Goal: Task Accomplishment & Management: Manage account settings

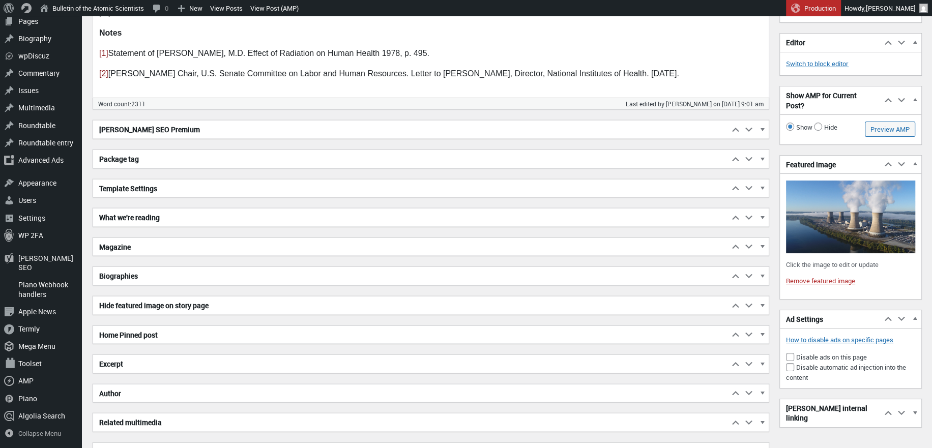
scroll to position [1822, 0]
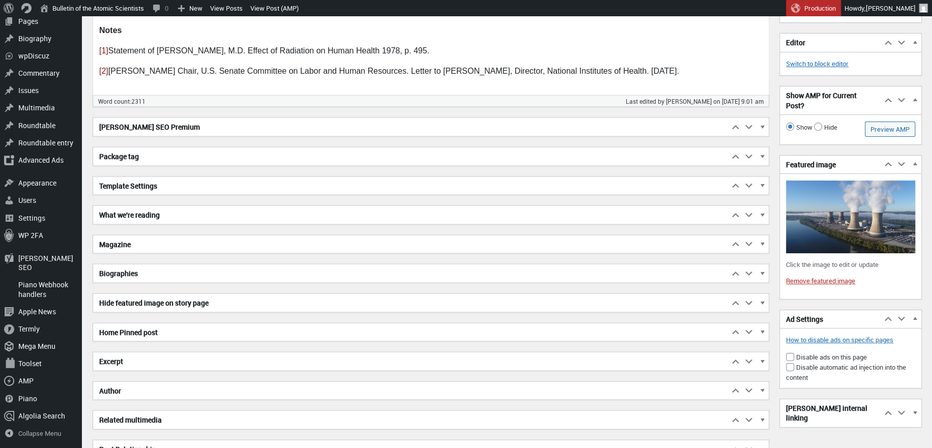
click at [181, 358] on h2 "Excerpt" at bounding box center [411, 362] width 636 height 18
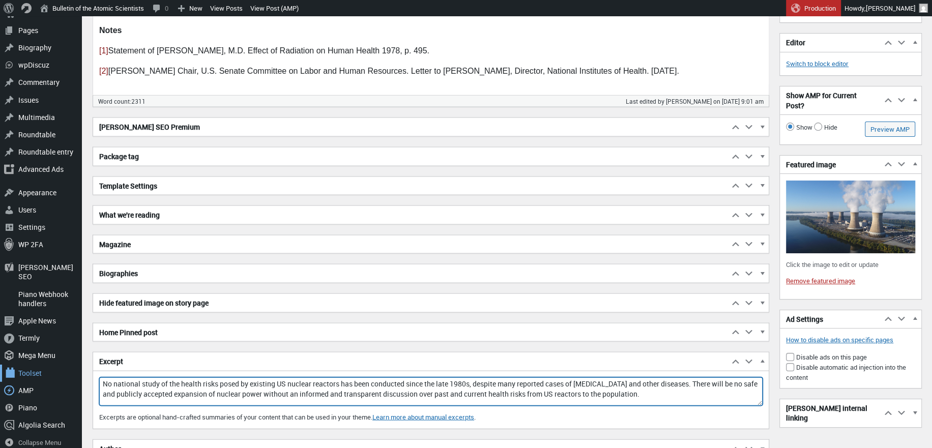
drag, startPoint x: 611, startPoint y: 388, endPoint x: 28, endPoint y: 369, distance: 582.9
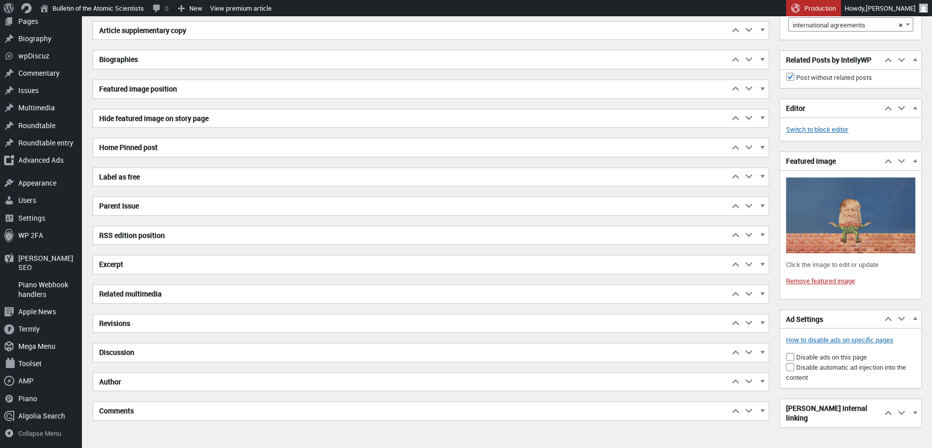
scroll to position [4466, 0]
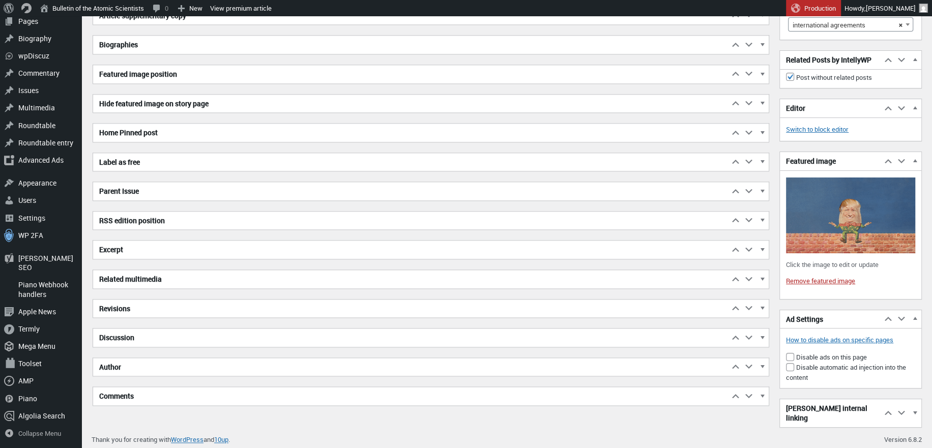
click at [121, 245] on h2 "Excerpt" at bounding box center [411, 250] width 636 height 18
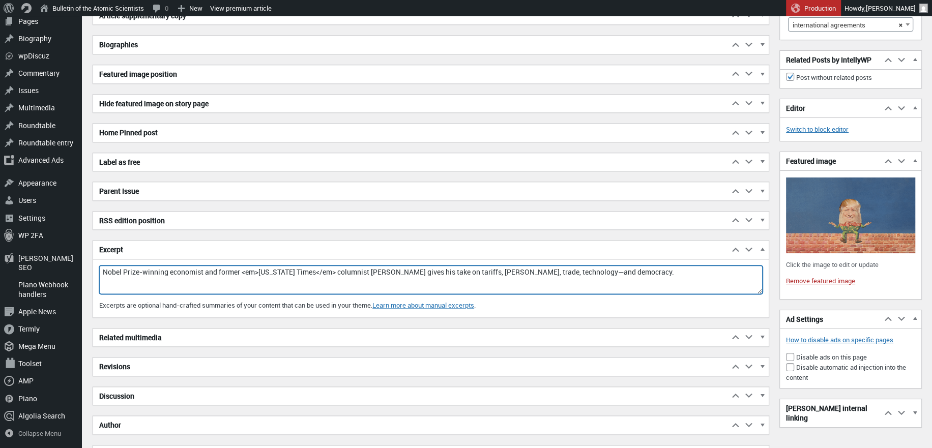
drag, startPoint x: 661, startPoint y: 272, endPoint x: 102, endPoint y: 275, distance: 559.7
click at [102, 275] on textarea "Nobel Prize-winning economist and former <em>New York Times</em> columnist Paul…" at bounding box center [430, 280] width 663 height 28
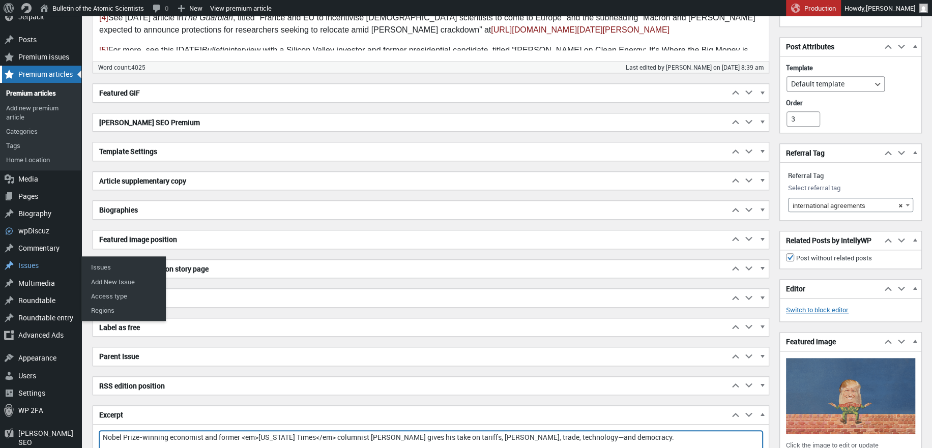
scroll to position [4262, 0]
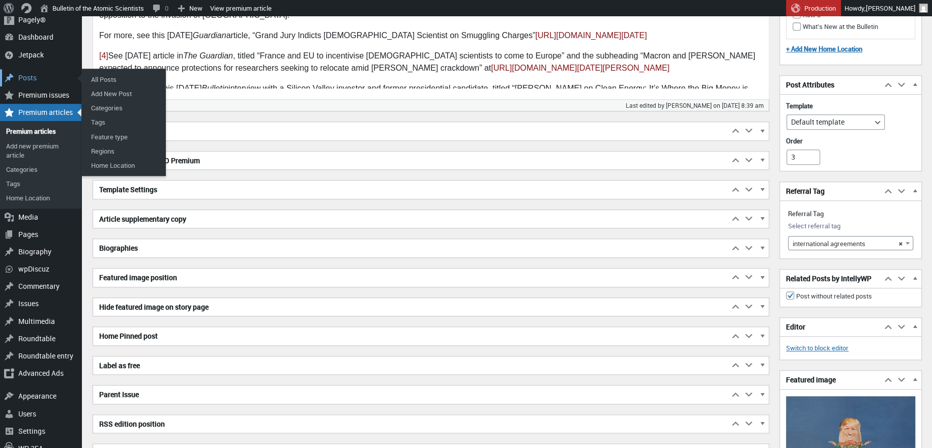
click at [50, 74] on div "Posts" at bounding box center [40, 77] width 81 height 17
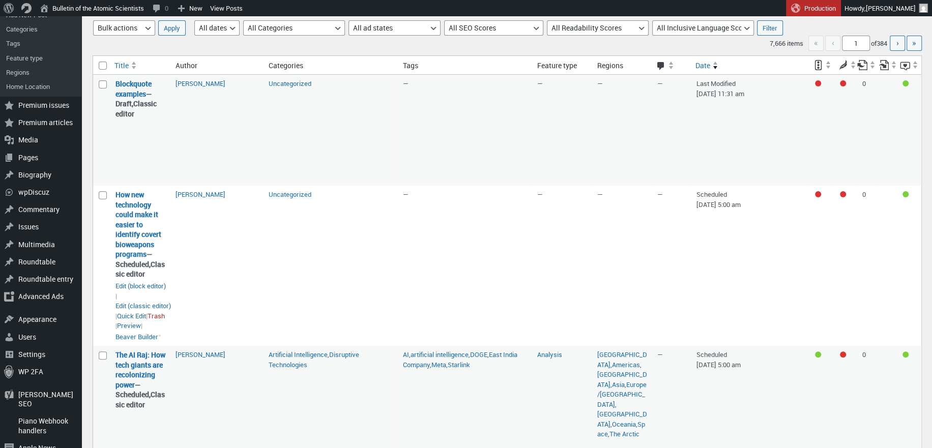
scroll to position [153, 0]
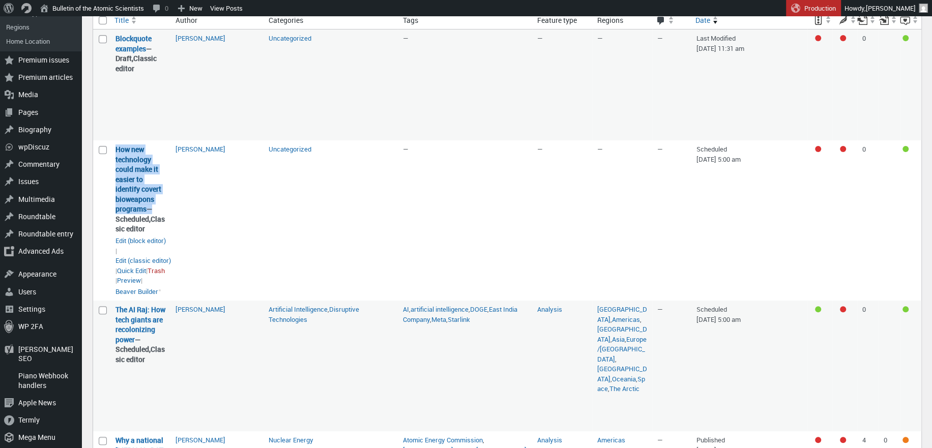
drag, startPoint x: 148, startPoint y: 210, endPoint x: 114, endPoint y: 149, distance: 69.9
click at [115, 149] on strong "How new technology could make it easier to identify covert bioweapons programs …" at bounding box center [140, 189] width 50 height 90
copy strong "How new technology could make it easier to identify covert bioweapons programs"
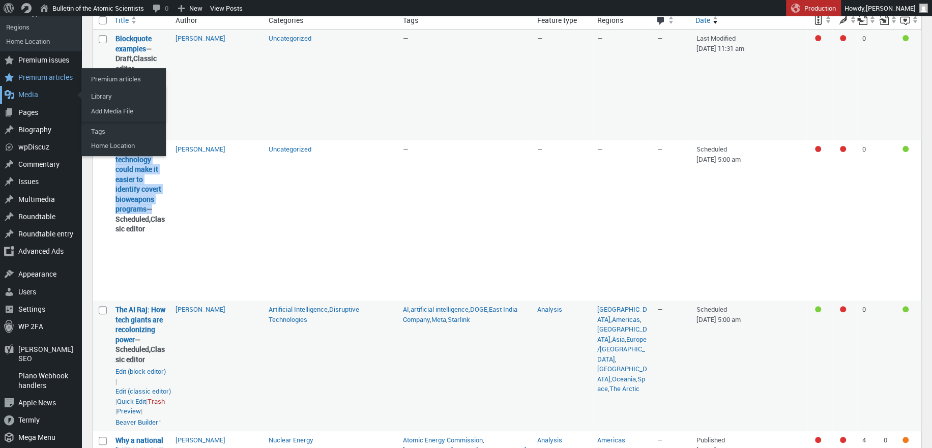
click at [35, 94] on div "Media" at bounding box center [40, 94] width 81 height 17
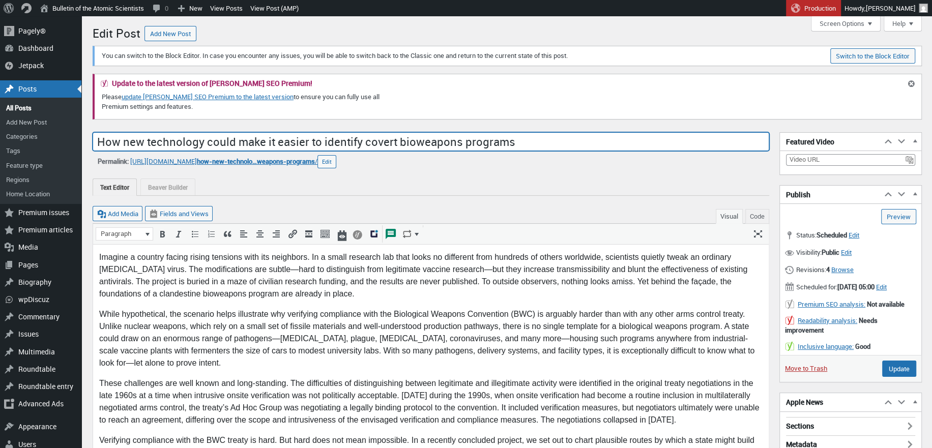
click at [384, 142] on input "How new technology could make it easier to identify covert bioweapons programs" at bounding box center [431, 141] width 677 height 19
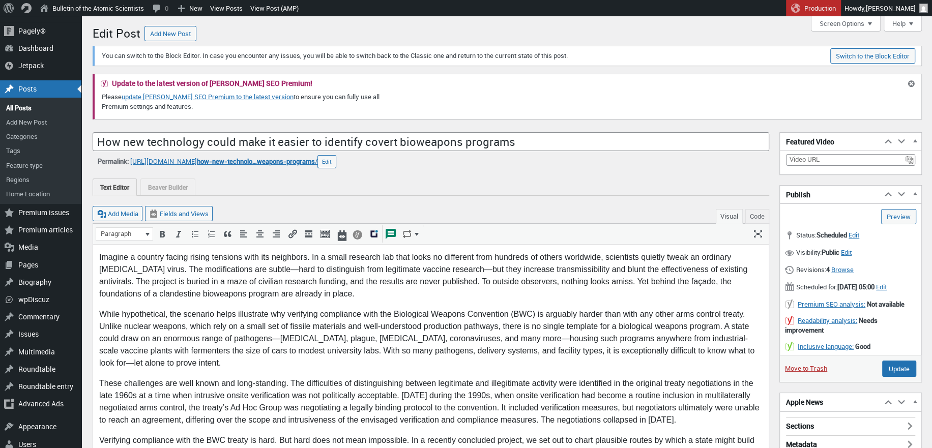
click at [444, 186] on div "Text Editor Beaver Builder" at bounding box center [431, 187] width 677 height 17
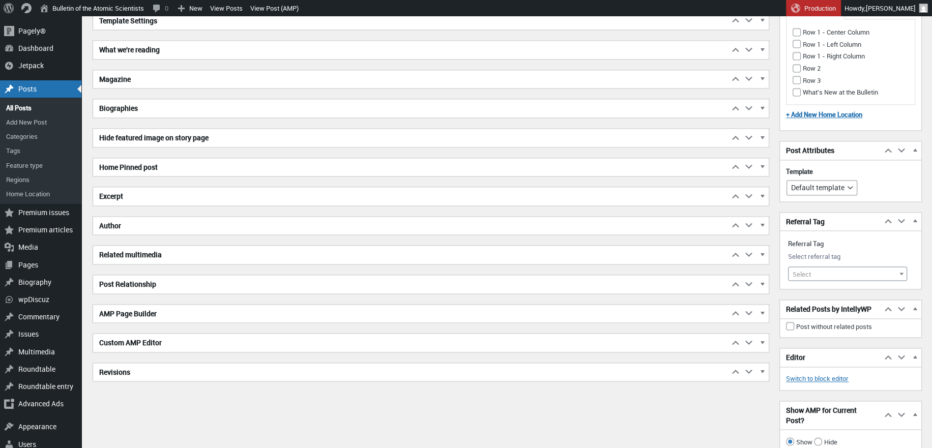
scroll to position [1262, 0]
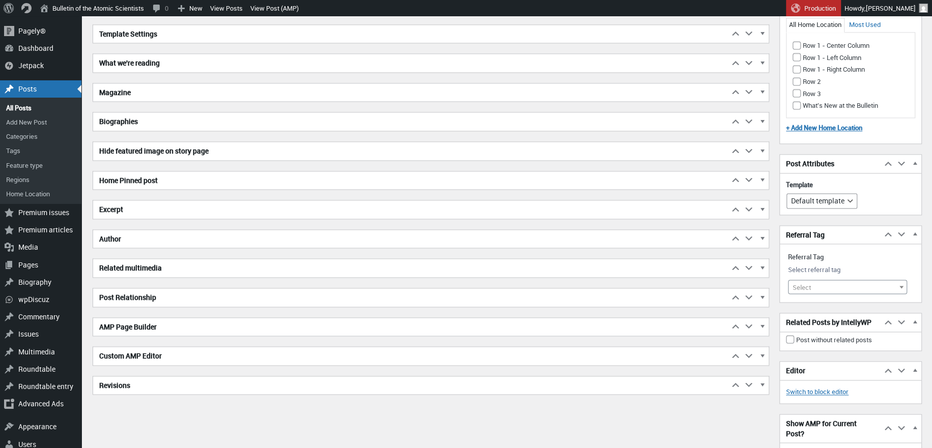
click at [144, 213] on h2 "Excerpt" at bounding box center [411, 209] width 636 height 18
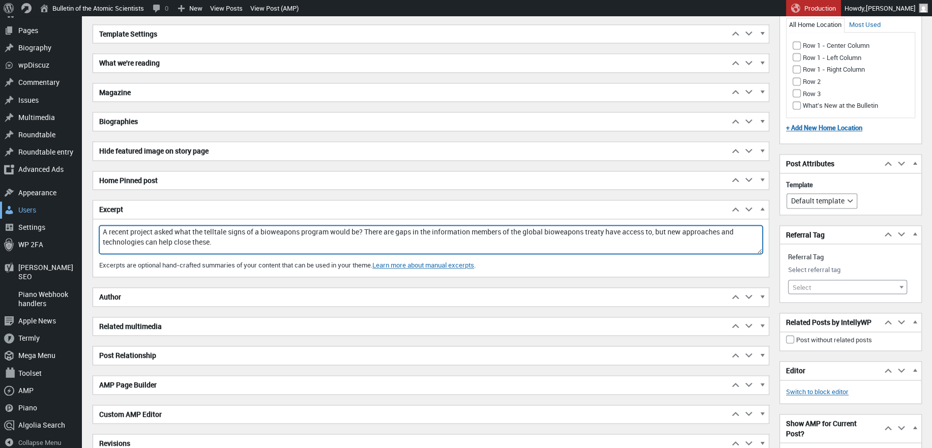
drag, startPoint x: 222, startPoint y: 239, endPoint x: 54, endPoint y: 216, distance: 169.5
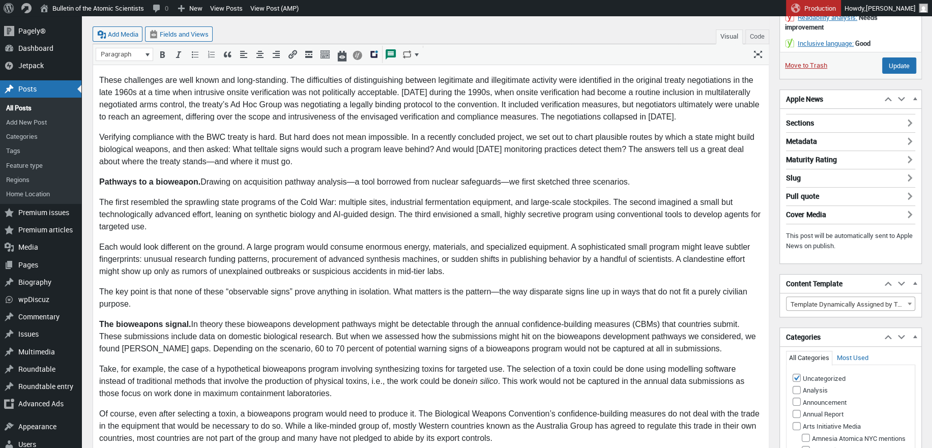
scroll to position [0, 0]
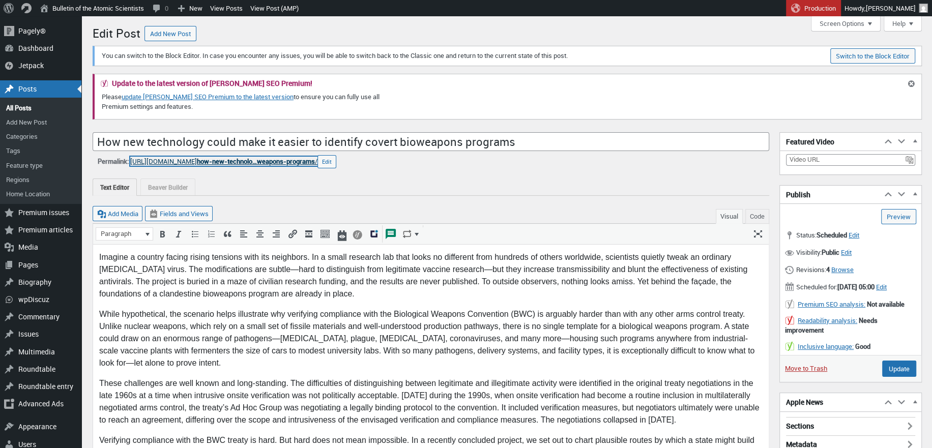
click at [315, 157] on span "how-new-technolo…weapons-programs" at bounding box center [256, 161] width 118 height 9
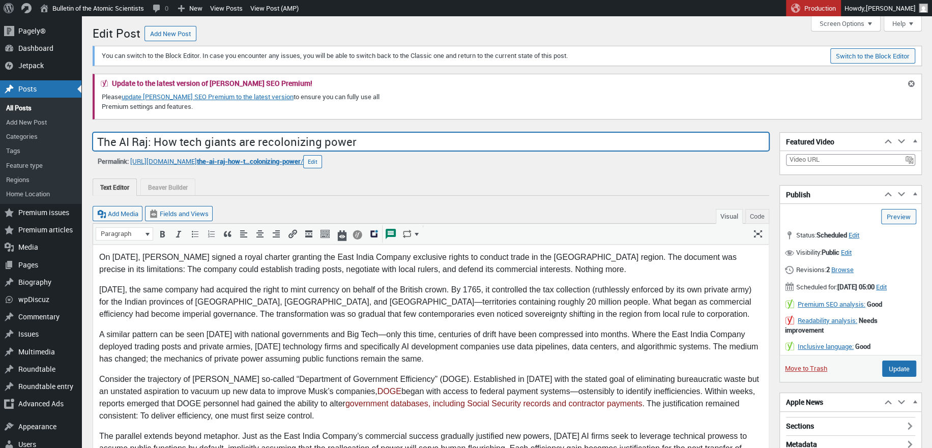
scroll to position [7, 0]
drag, startPoint x: 368, startPoint y: 144, endPoint x: 61, endPoint y: 133, distance: 308.0
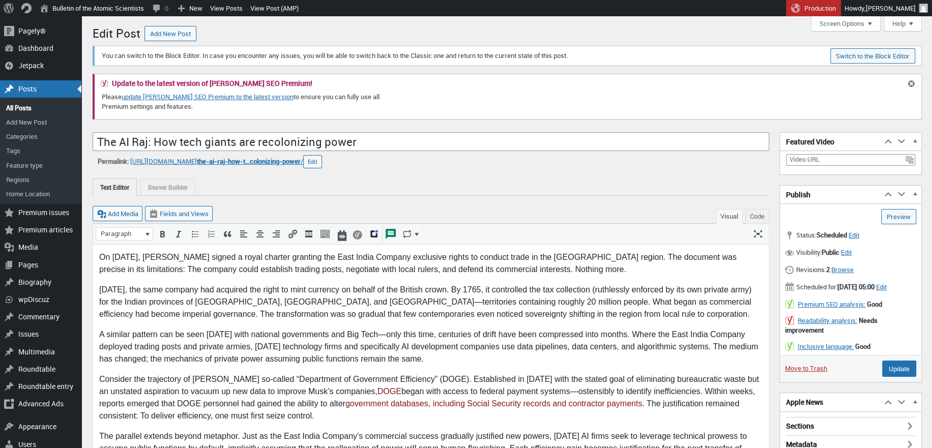
click at [384, 172] on div "Text Editor Beaver Builder Beaver Builder is currently active for this post. La…" at bounding box center [431, 181] width 677 height 27
click at [256, 160] on span "the-ai-raj-how-t…colonizing-power" at bounding box center [249, 161] width 104 height 9
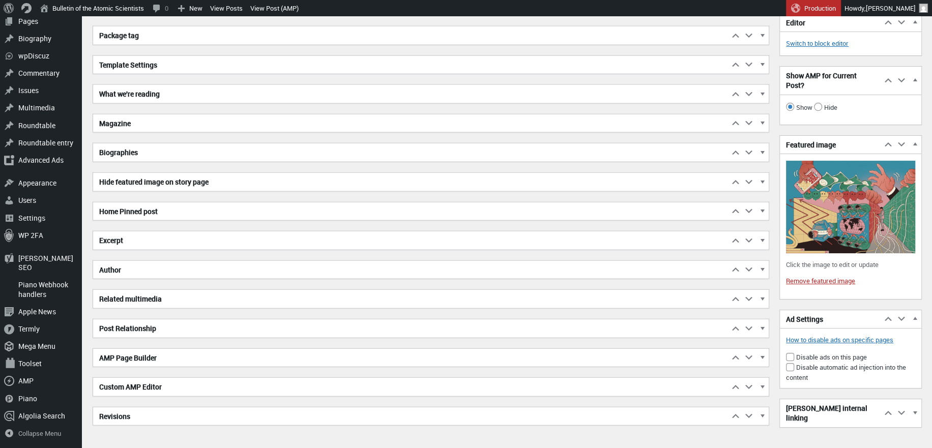
scroll to position [2167, 0]
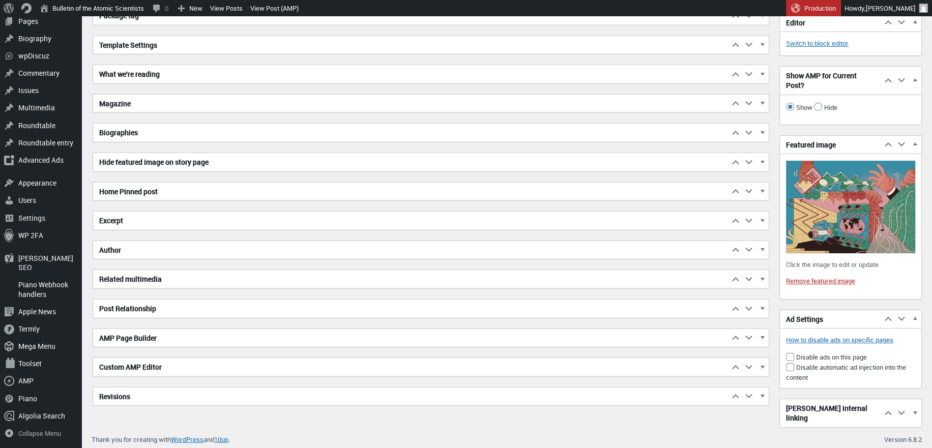
click at [138, 227] on h2 "Excerpt" at bounding box center [411, 221] width 636 height 18
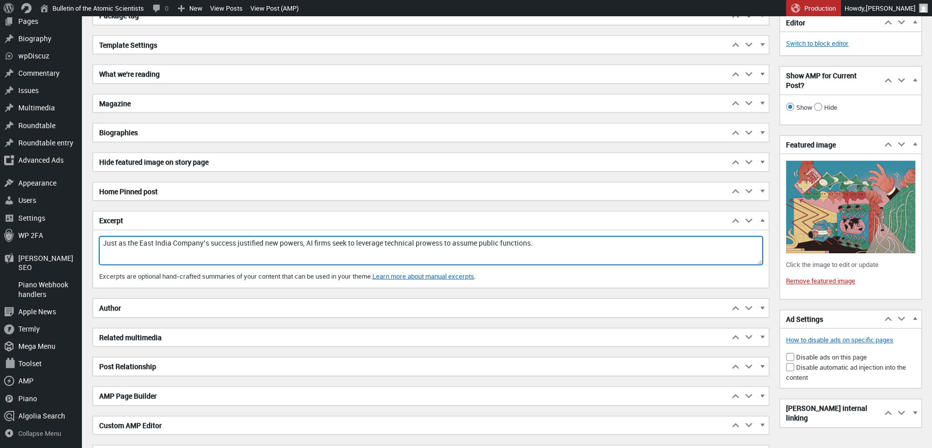
drag, startPoint x: 537, startPoint y: 243, endPoint x: 94, endPoint y: 234, distance: 442.7
click at [94, 234] on div "Excerpt Move up Move Excerpt box up Move down Move Excerpt box down Toggle pane…" at bounding box center [431, 249] width 677 height 77
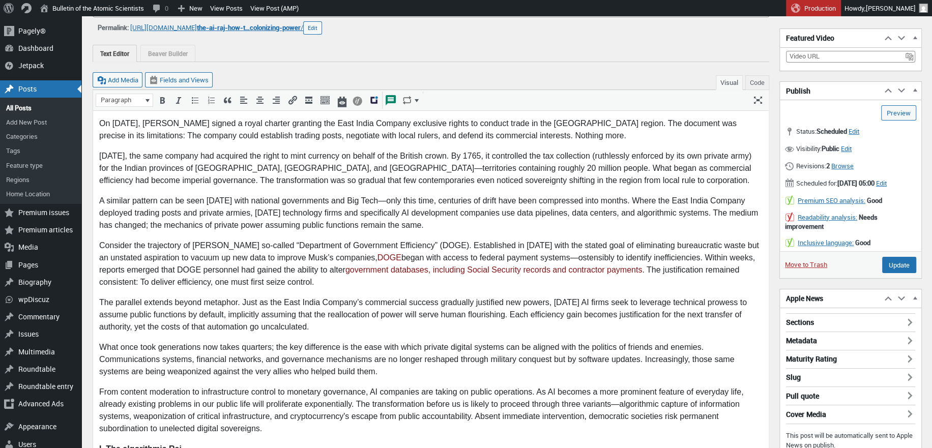
scroll to position [0, 0]
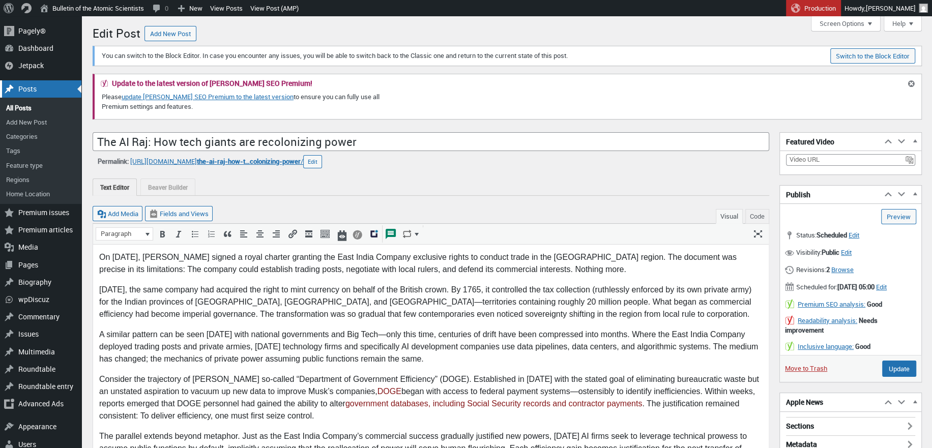
click at [31, 84] on div "Posts" at bounding box center [40, 88] width 81 height 17
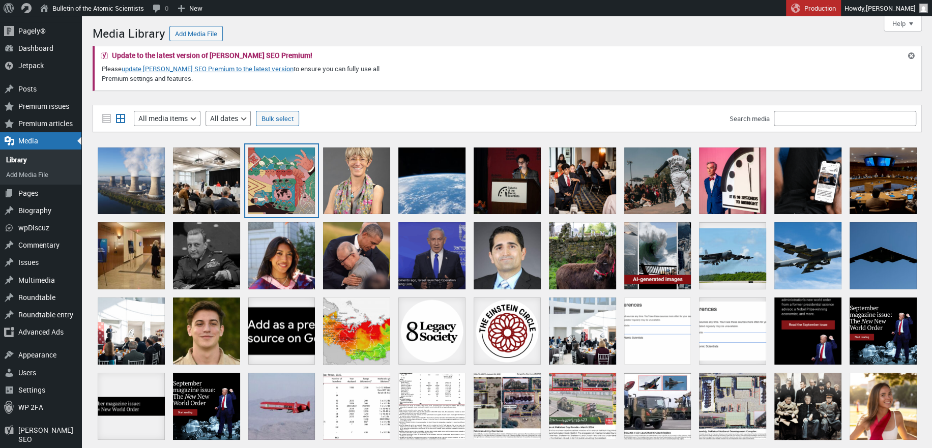
click at [279, 176] on div "clarote_ai4media_power_2560x1440" at bounding box center [281, 181] width 67 height 67
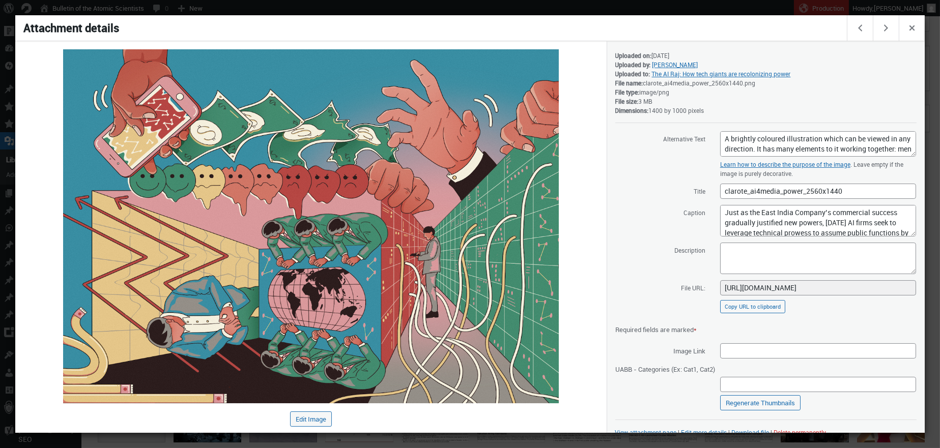
scroll to position [20, 0]
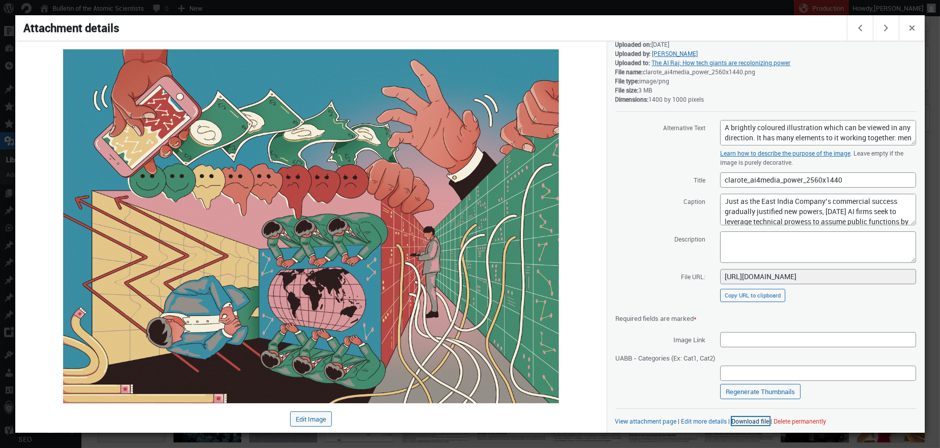
click at [764, 419] on link "Download file" at bounding box center [751, 421] width 38 height 8
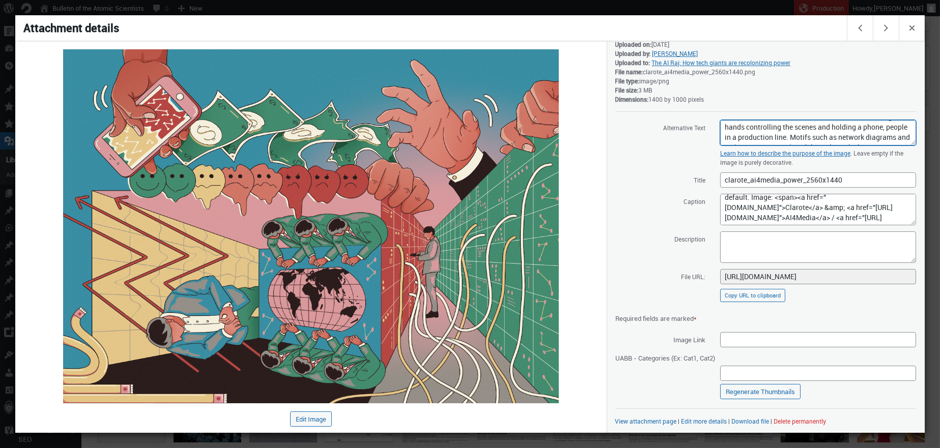
scroll to position [51, 0]
drag, startPoint x: 723, startPoint y: 127, endPoint x: 912, endPoint y: 146, distance: 190.1
click at [912, 146] on div "Saved. Details Uploaded on: September 10, 2025 Uploaded by: Sara Goudarzi Uploa…" at bounding box center [765, 237] width 318 height 392
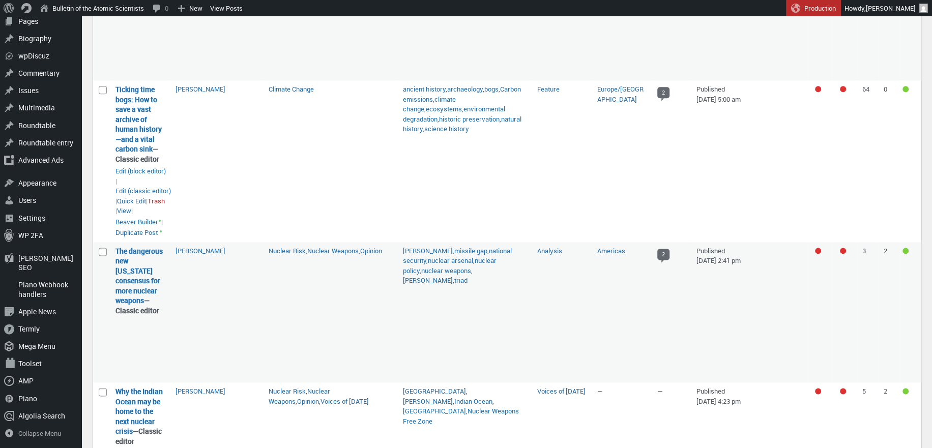
scroll to position [1068, 0]
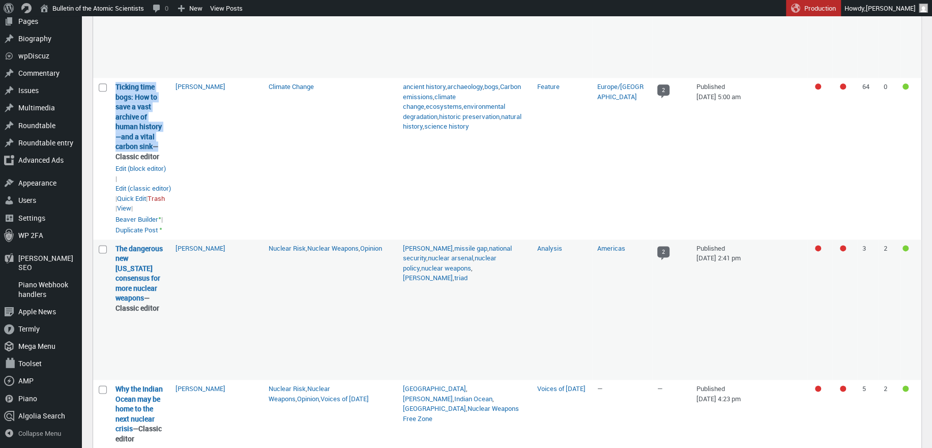
drag, startPoint x: 153, startPoint y: 160, endPoint x: 115, endPoint y: 98, distance: 72.6
click at [115, 98] on strong "Ticking time bogs: How to save a vast archive of human history—and a vital carb…" at bounding box center [140, 121] width 50 height 79
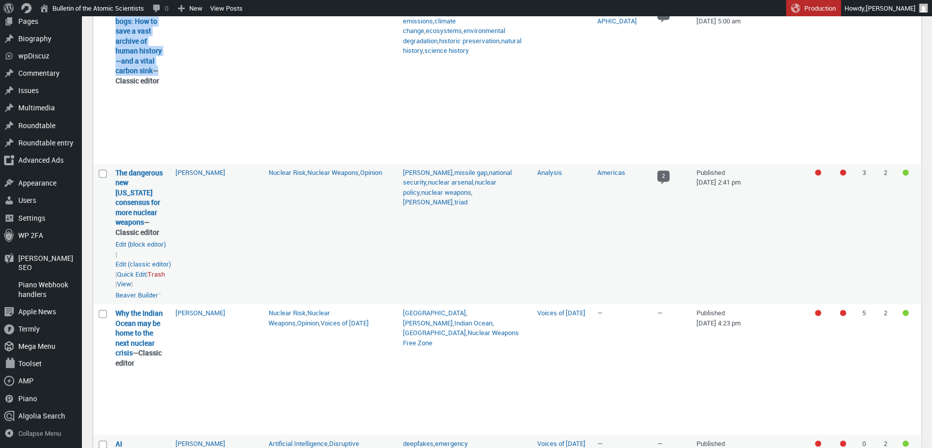
scroll to position [1170, 0]
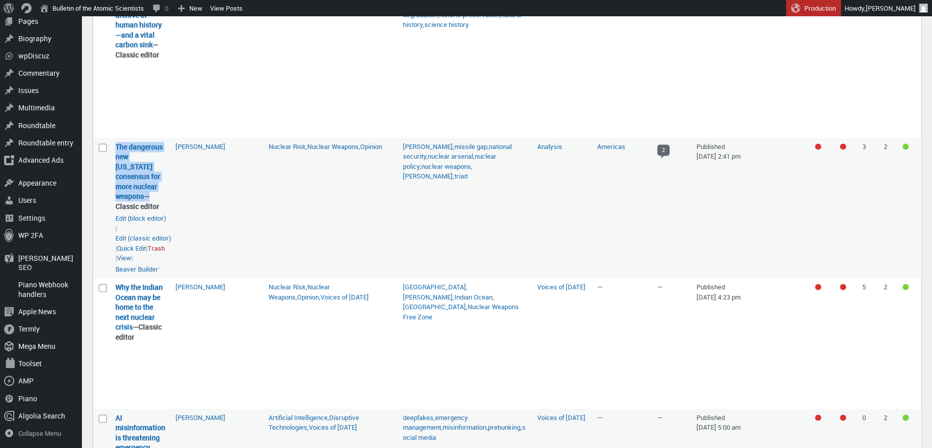
drag, startPoint x: 145, startPoint y: 223, endPoint x: 114, endPoint y: 169, distance: 62.0
click at [114, 169] on td "The dangerous new [US_STATE] consensus for more nuclear weapons — Classic edito…" at bounding box center [140, 208] width 60 height 140
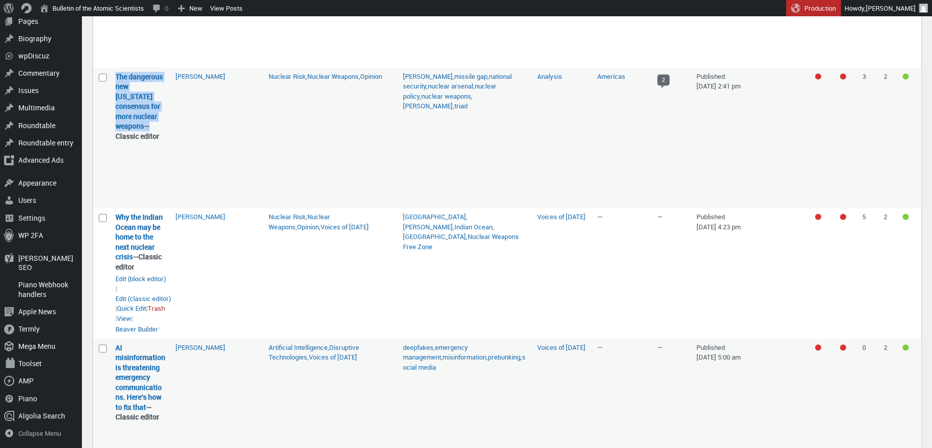
scroll to position [1272, 0]
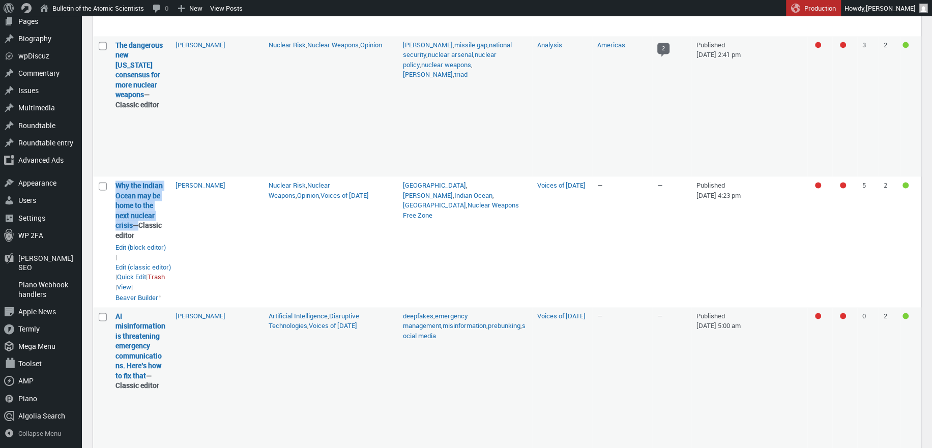
drag, startPoint x: 132, startPoint y: 247, endPoint x: 112, endPoint y: 208, distance: 43.7
click at [112, 208] on td "Why the Indian Ocean may be home to the next nuclear crisis — Classic editor Wh…" at bounding box center [140, 242] width 60 height 131
copy strong "Why the Indian Ocean may be home to the next nuclear crisis"
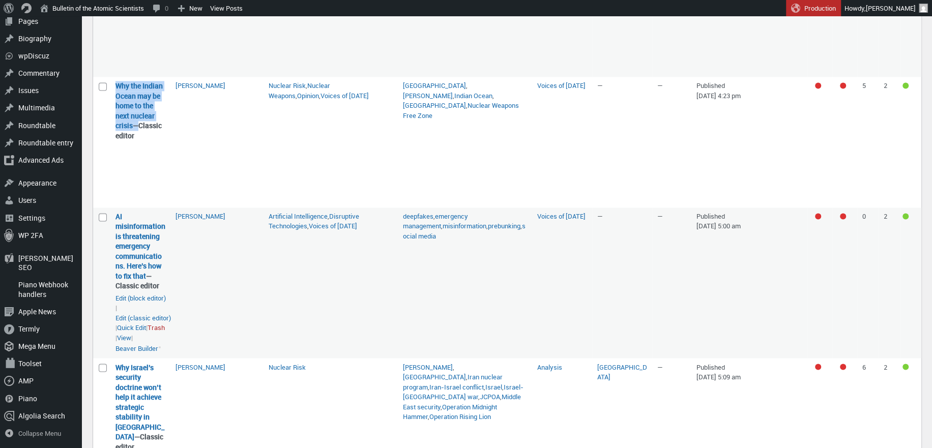
scroll to position [1374, 0]
click at [191, 278] on td "[PERSON_NAME]" at bounding box center [216, 281] width 93 height 151
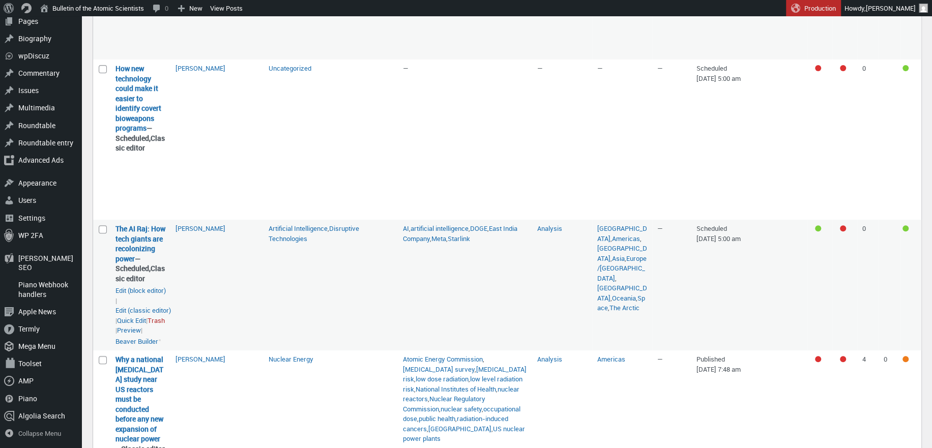
scroll to position [254, 0]
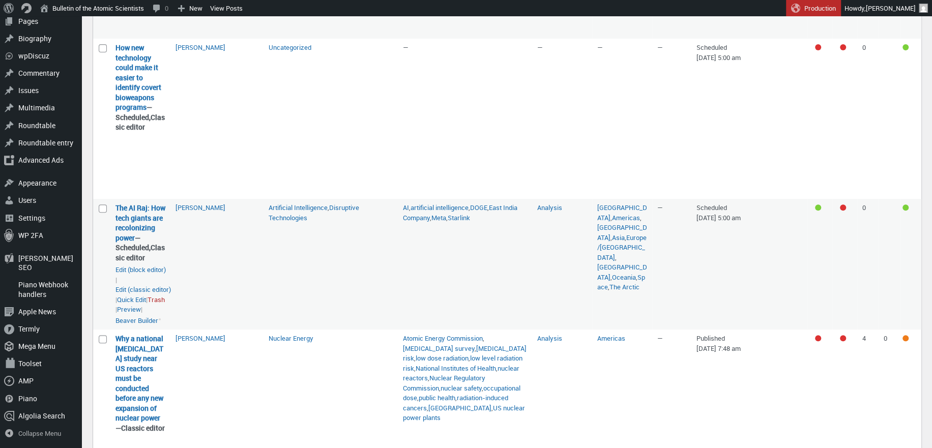
click at [113, 231] on td "The AI Raj: How tech giants are recolonizing power — Scheduled, Classic editor …" at bounding box center [140, 264] width 60 height 131
click at [125, 228] on link "The AI Raj: How tech giants are recolonizing power" at bounding box center [140, 223] width 50 height 40
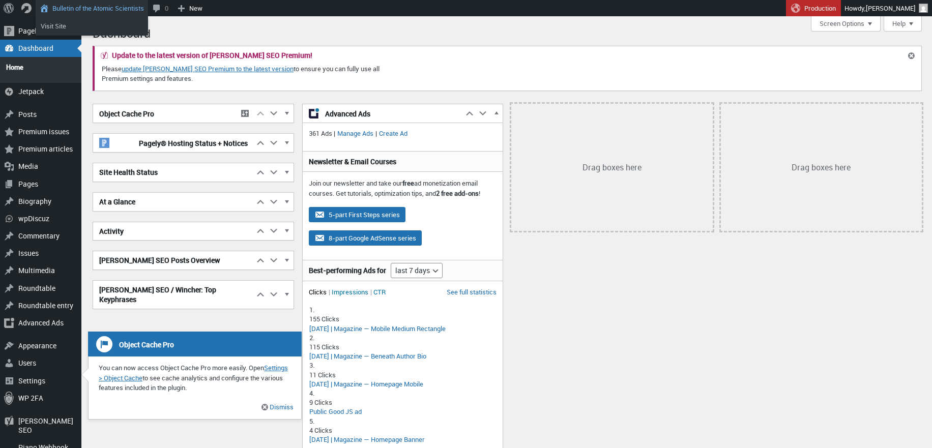
click at [84, 11] on link "Bulletin of the Atomic Scientists" at bounding box center [92, 8] width 112 height 16
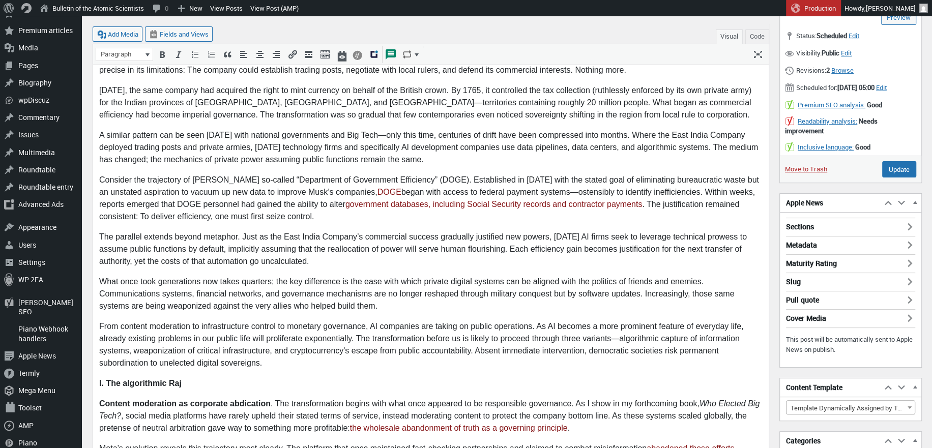
scroll to position [204, 0]
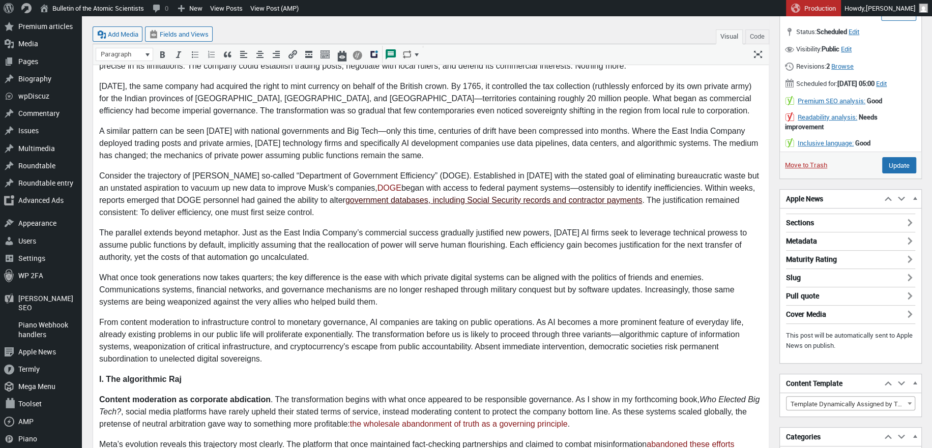
drag, startPoint x: 420, startPoint y: 216, endPoint x: 387, endPoint y: 196, distance: 38.8
click at [387, 196] on link "government databases, including Social Security records and contractor payments" at bounding box center [493, 200] width 297 height 9
click at [444, 159] on p "A similar pattern can be seen [DATE] with national governments and Big Tech—onl…" at bounding box center [430, 143] width 663 height 37
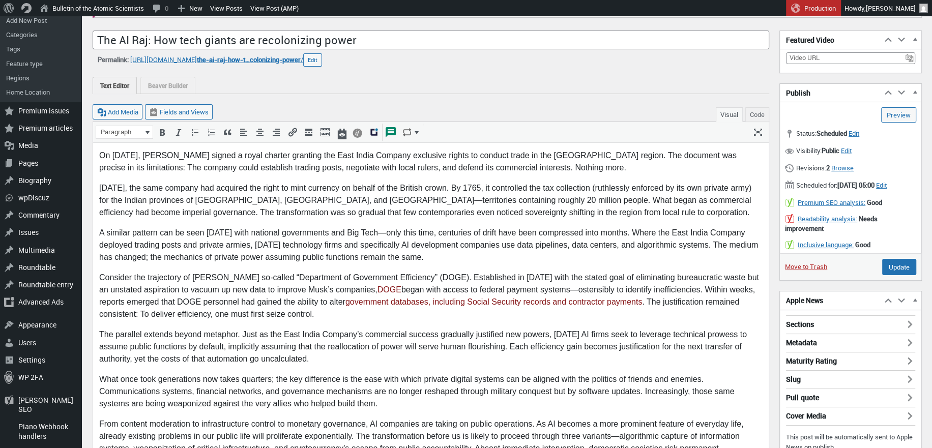
scroll to position [102, 0]
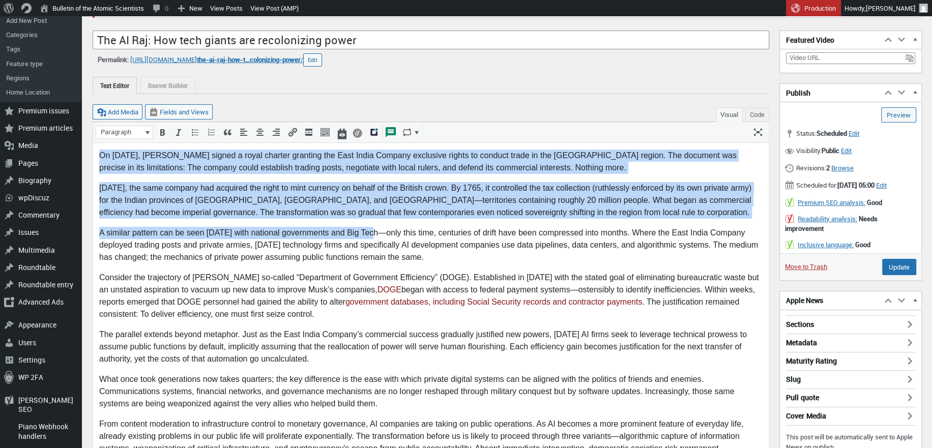
drag, startPoint x: 371, startPoint y: 231, endPoint x: 98, endPoint y: 154, distance: 283.8
copy body "On [DATE], [PERSON_NAME] signed a royal charter granting the East India Company…"
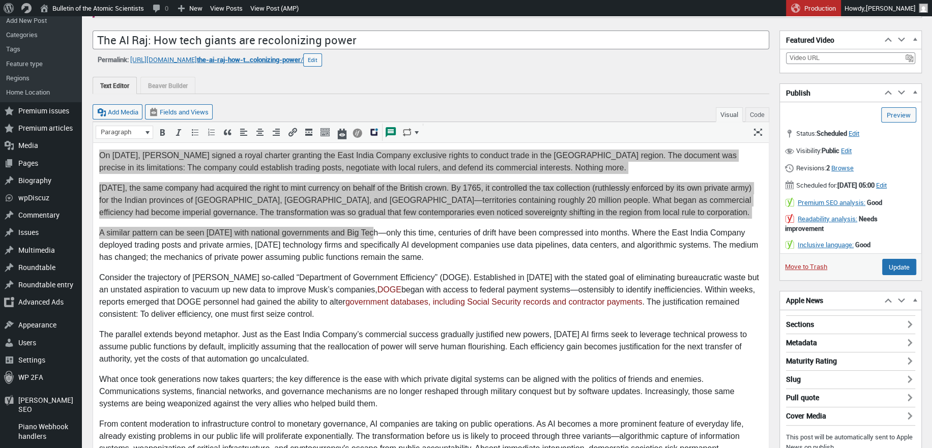
click at [390, 89] on div "Text Editor Beaver Builder" at bounding box center [431, 85] width 677 height 17
click at [375, 95] on div "Add Media Fields and Views Visual Code" at bounding box center [431, 108] width 677 height 28
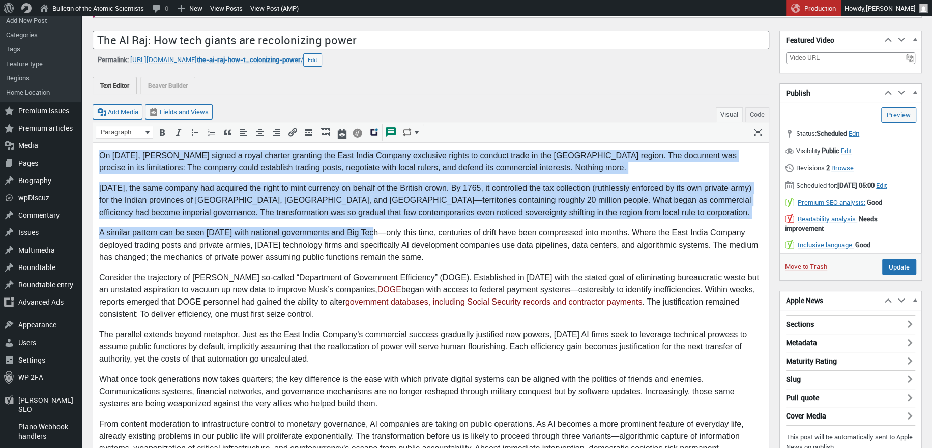
click at [252, 184] on p "[DATE], the same company had acquired the right to mint currency on behalf of t…" at bounding box center [430, 200] width 663 height 37
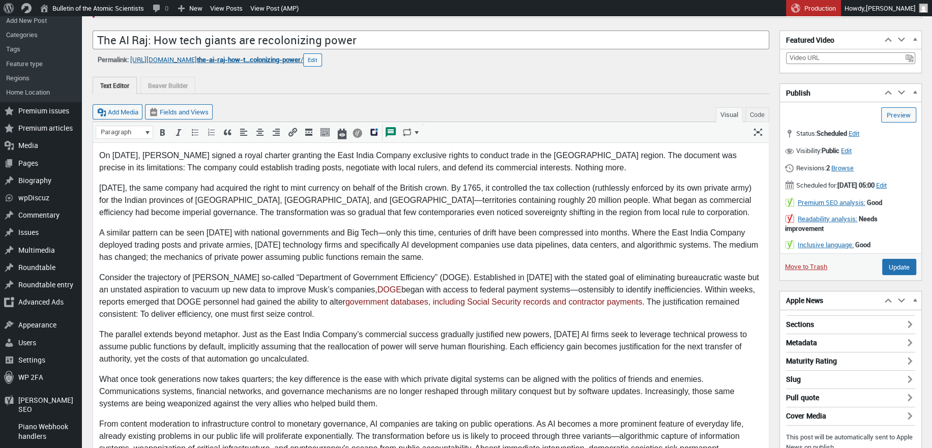
click at [228, 58] on span "the-ai-raj-how-t…colonizing-power" at bounding box center [249, 59] width 104 height 9
